Goal: Task Accomplishment & Management: Manage account settings

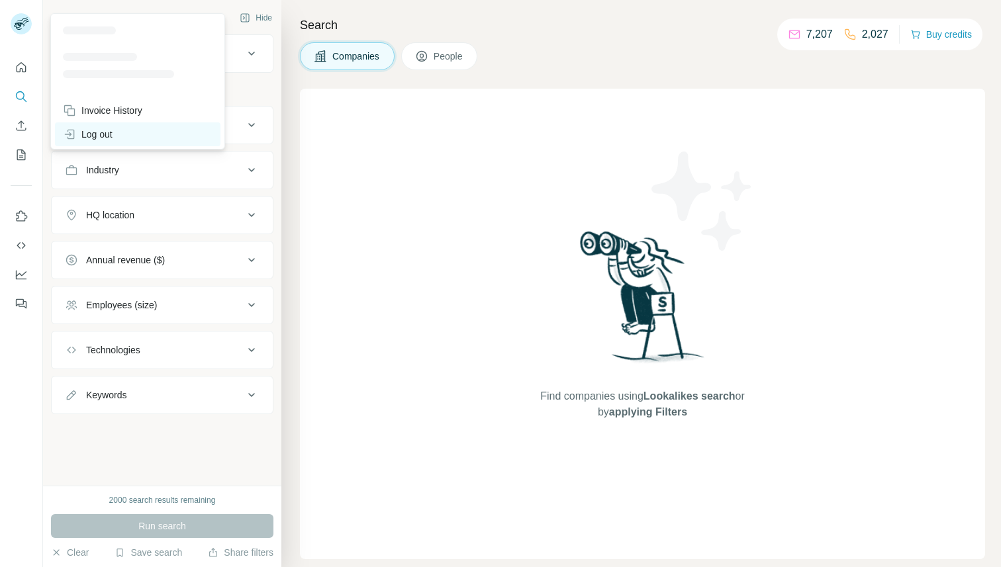
click at [103, 137] on div "Log out" at bounding box center [88, 134] width 50 height 13
